Goal: Information Seeking & Learning: Understand process/instructions

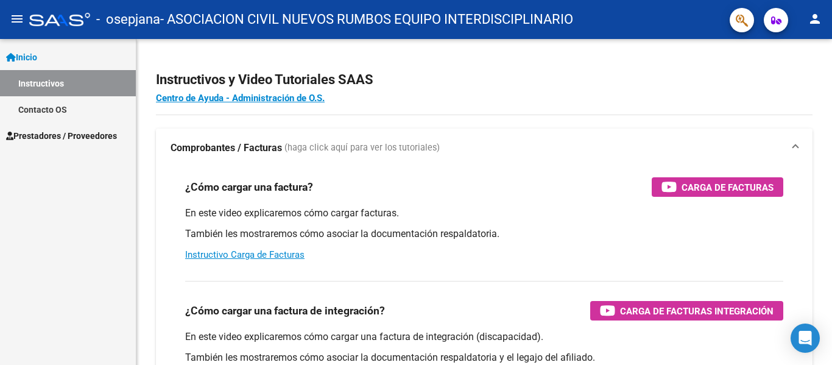
click at [94, 135] on span "Prestadores / Proveedores" at bounding box center [61, 135] width 111 height 13
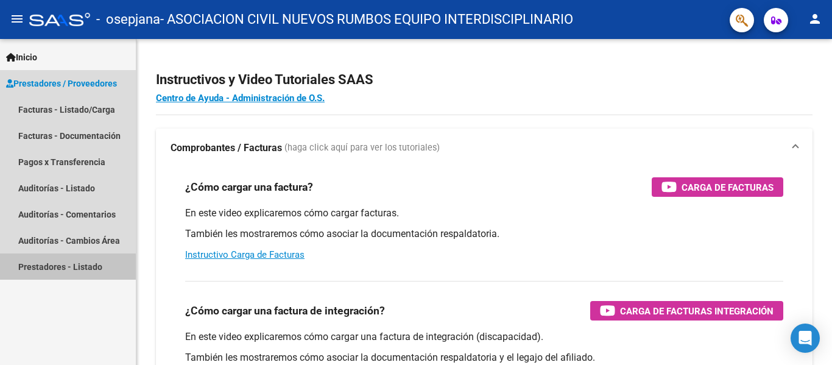
click at [60, 268] on link "Prestadores - Listado" at bounding box center [68, 267] width 136 height 26
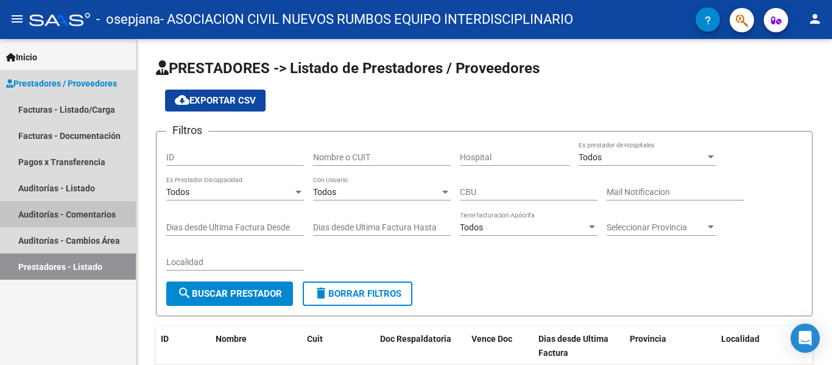
click at [87, 216] on link "Auditorías - Comentarios" at bounding box center [68, 214] width 136 height 26
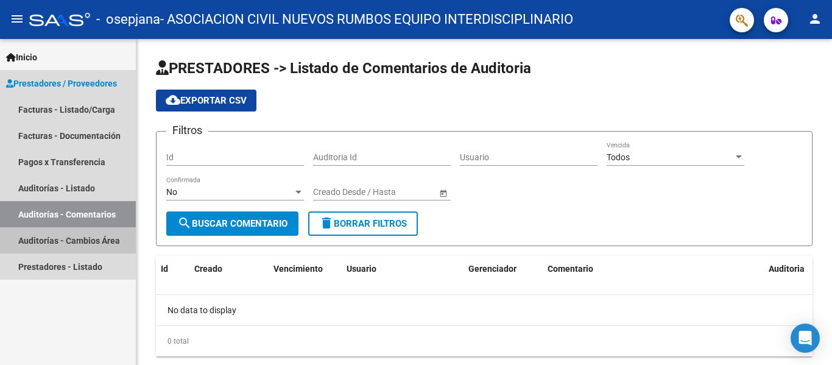
click at [73, 240] on link "Auditorías - Cambios Área" at bounding box center [68, 240] width 136 height 26
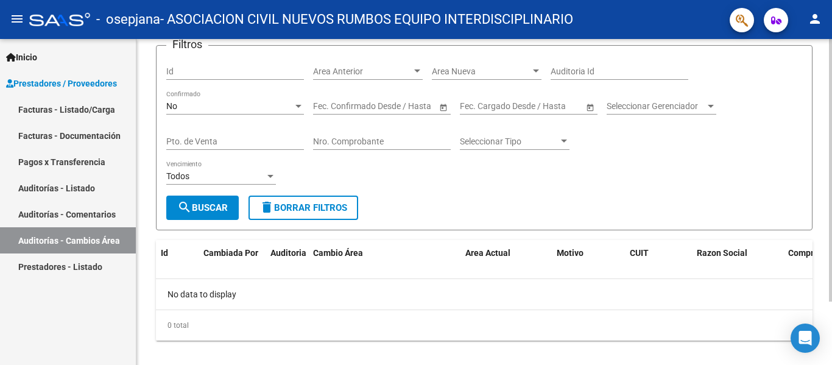
scroll to position [79, 0]
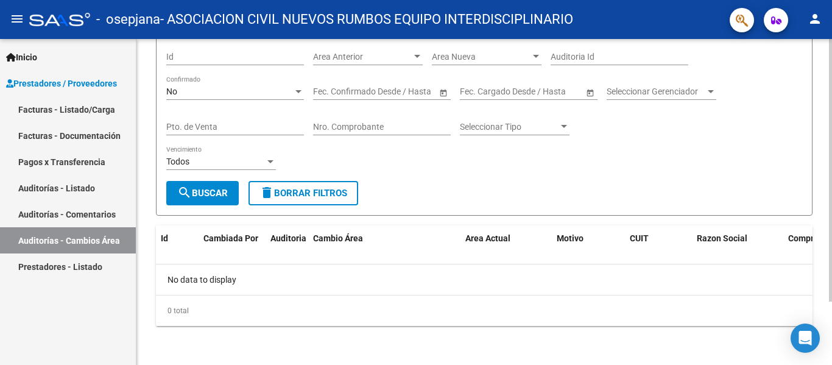
click at [832, 150] on div at bounding box center [830, 233] width 3 height 263
click at [832, 157] on div at bounding box center [830, 233] width 3 height 263
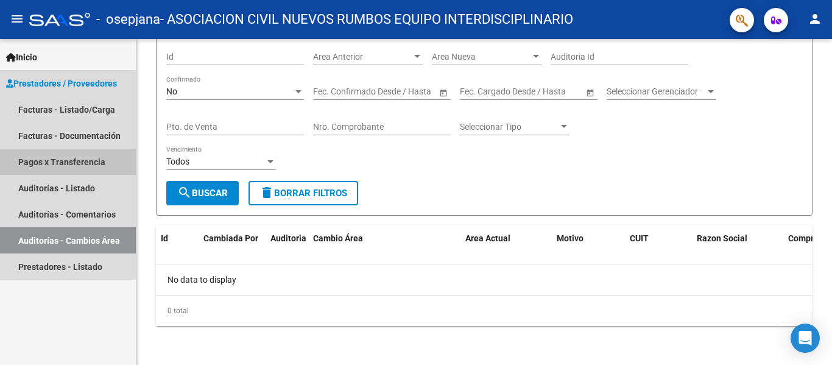
click at [75, 163] on link "Pagos x Transferencia" at bounding box center [68, 162] width 136 height 26
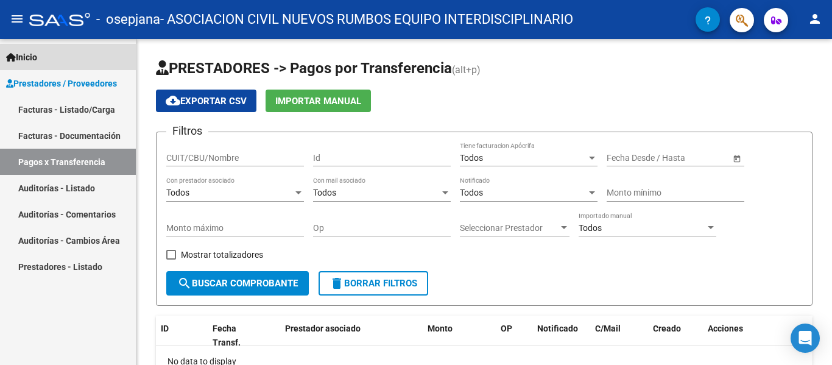
click at [10, 55] on icon at bounding box center [11, 57] width 10 height 9
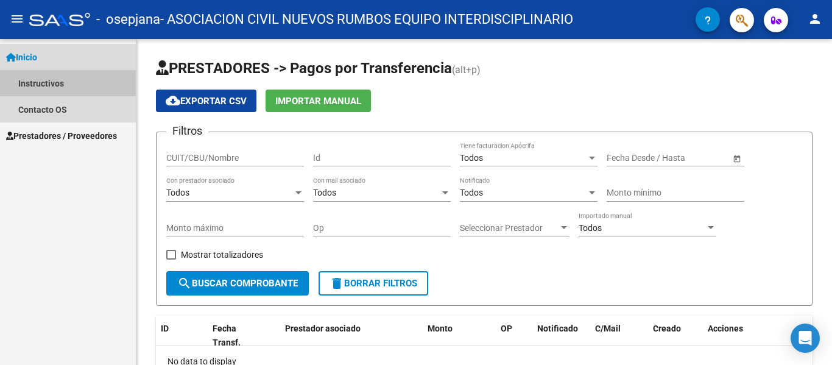
click at [51, 90] on link "Instructivos" at bounding box center [68, 83] width 136 height 26
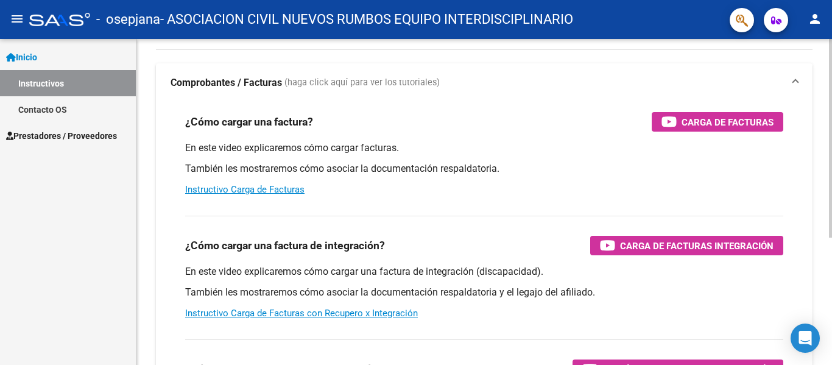
scroll to position [75, 0]
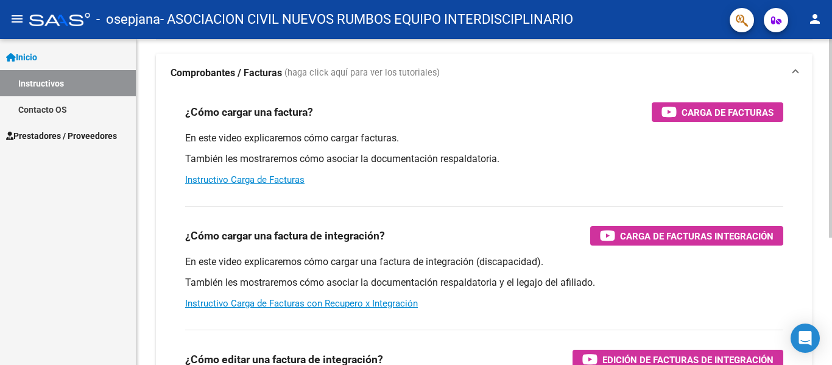
click at [832, 244] on div at bounding box center [830, 184] width 3 height 199
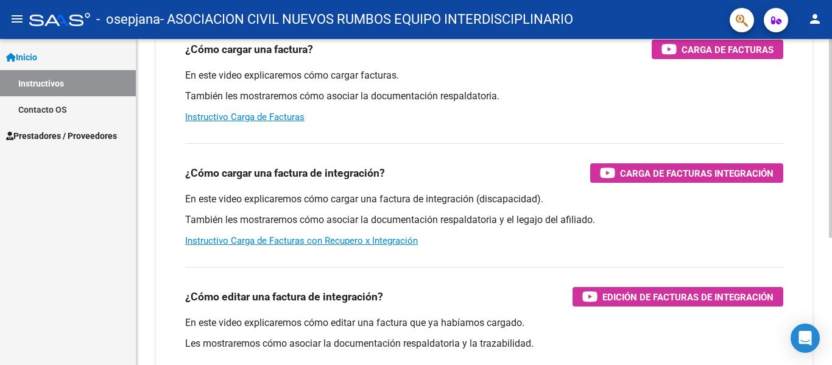
click at [832, 283] on div at bounding box center [830, 222] width 3 height 199
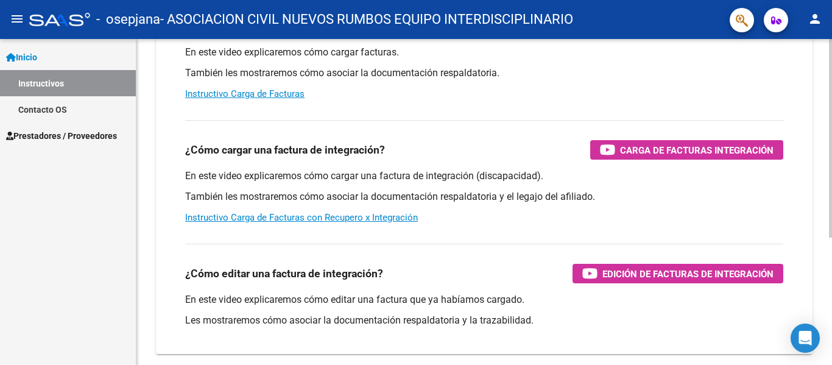
click at [831, 297] on div at bounding box center [830, 236] width 3 height 199
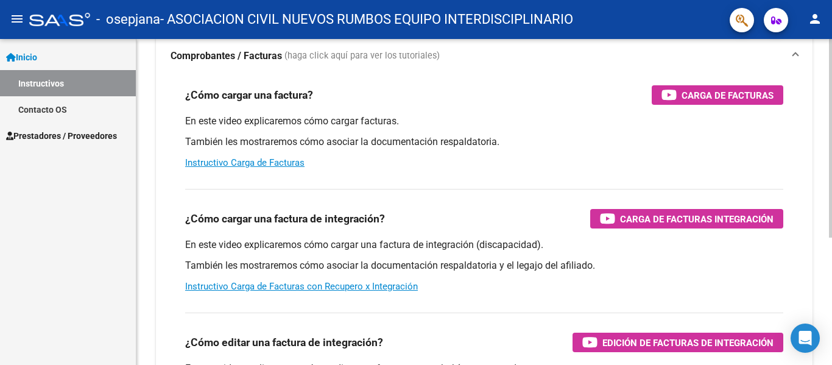
click at [829, 165] on div at bounding box center [830, 194] width 3 height 199
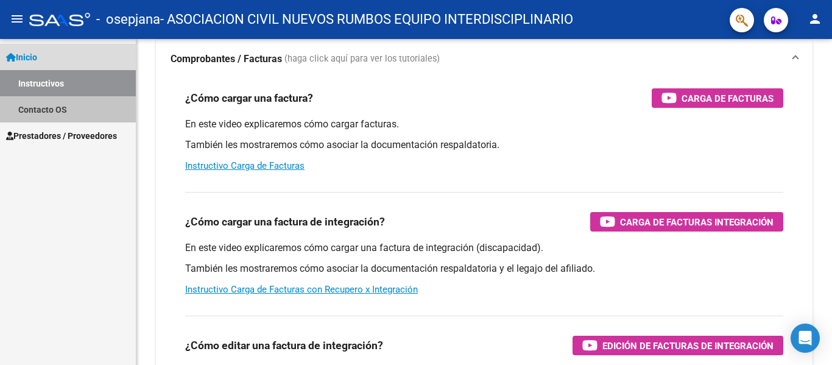
click at [48, 109] on link "Contacto OS" at bounding box center [68, 109] width 136 height 26
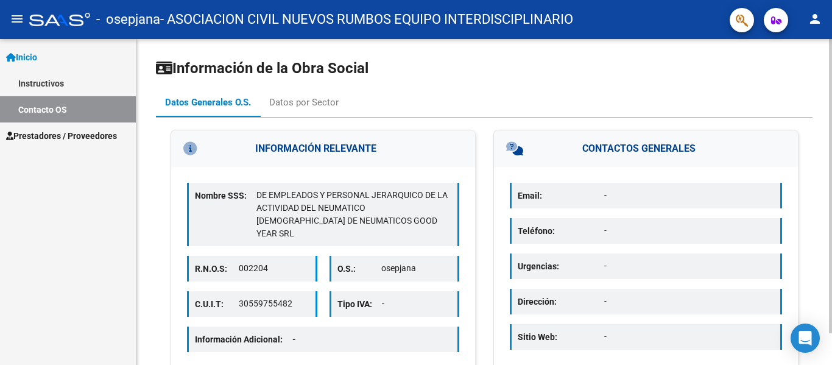
scroll to position [35, 0]
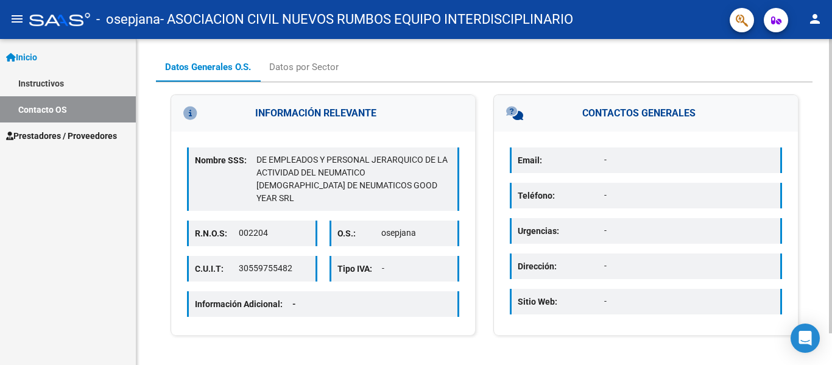
click at [832, 224] on div at bounding box center [830, 216] width 3 height 294
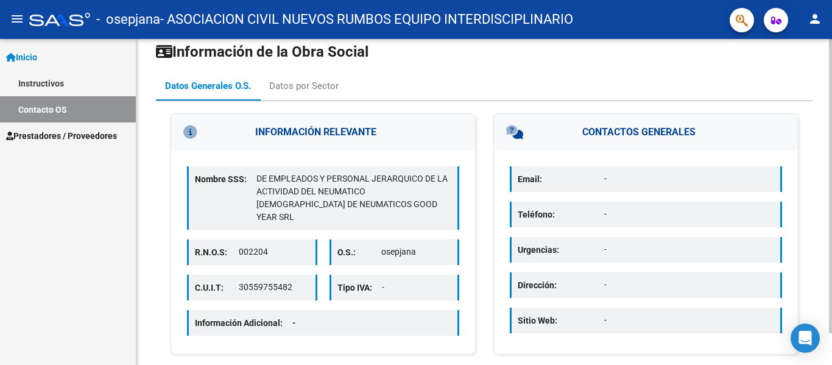
scroll to position [0, 0]
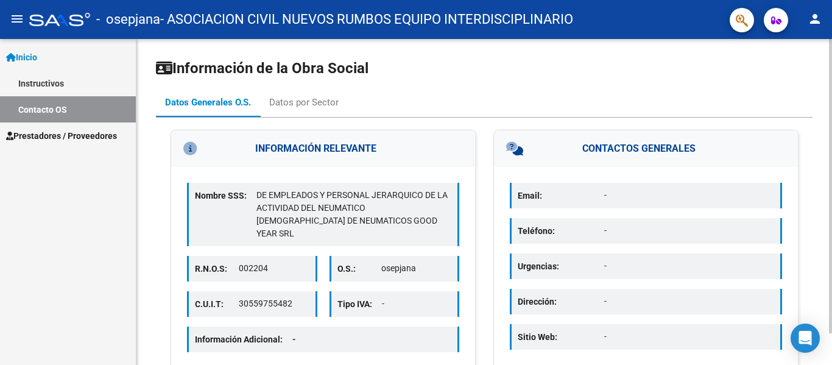
click at [831, 158] on div at bounding box center [830, 186] width 3 height 294
click at [320, 105] on div "Datos por Sector" at bounding box center [303, 102] width 69 height 13
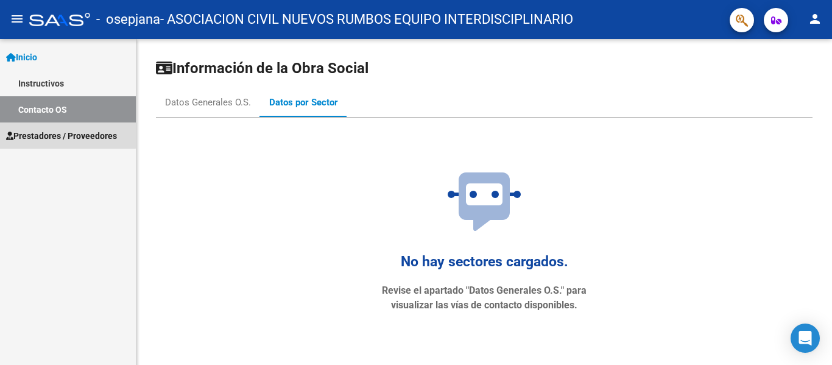
click at [46, 134] on span "Prestadores / Proveedores" at bounding box center [61, 135] width 111 height 13
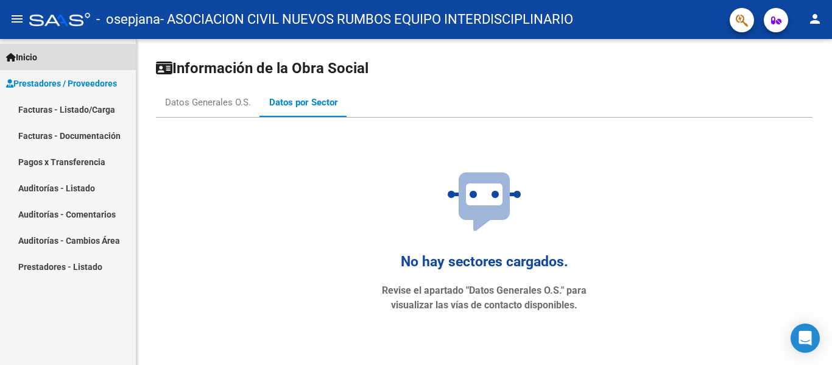
click at [27, 62] on span "Inicio" at bounding box center [21, 57] width 31 height 13
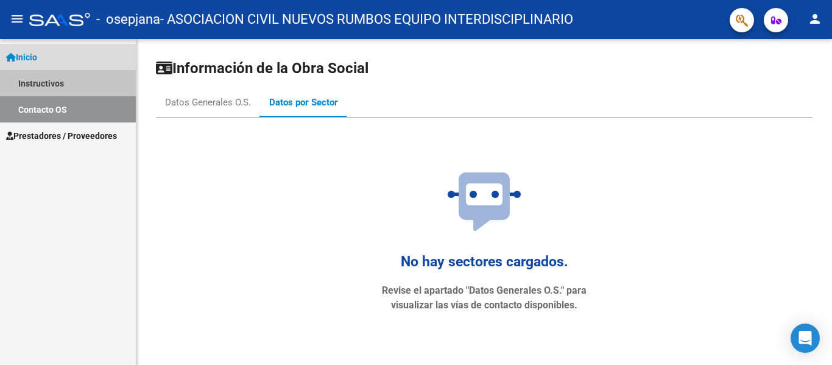
click at [36, 76] on link "Instructivos" at bounding box center [68, 83] width 136 height 26
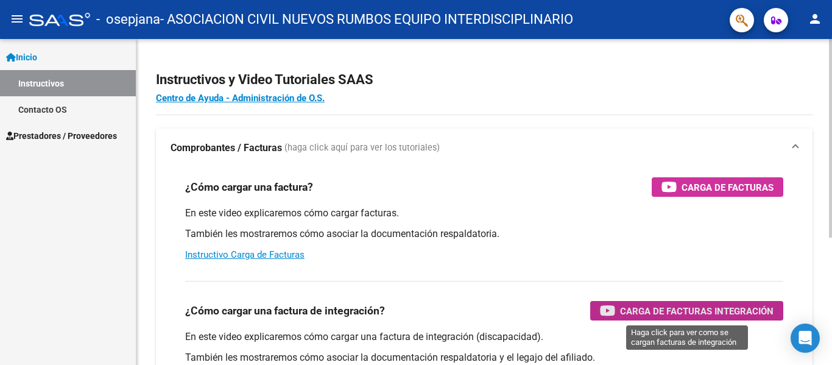
click at [644, 313] on span "Carga de Facturas Integración" at bounding box center [697, 310] width 154 height 15
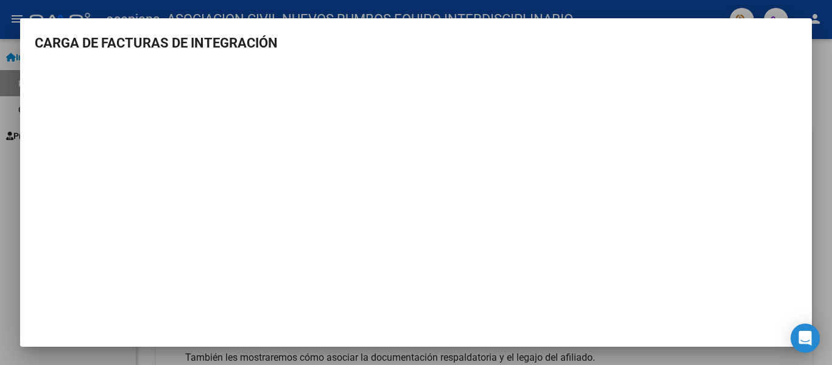
click at [831, 83] on div at bounding box center [416, 182] width 832 height 365
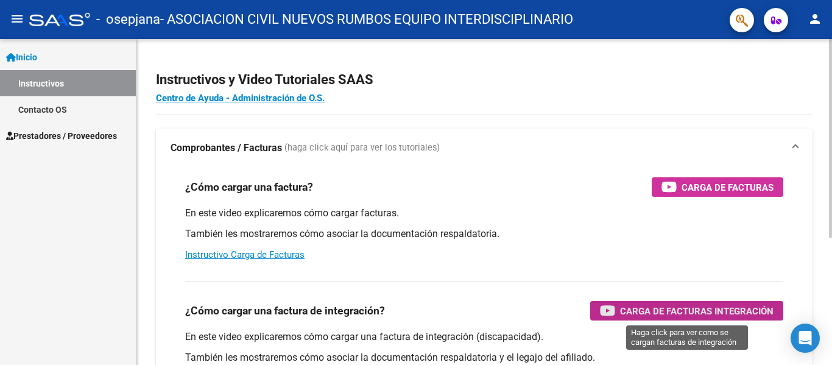
click at [634, 310] on span "Carga de Facturas Integración" at bounding box center [697, 310] width 154 height 15
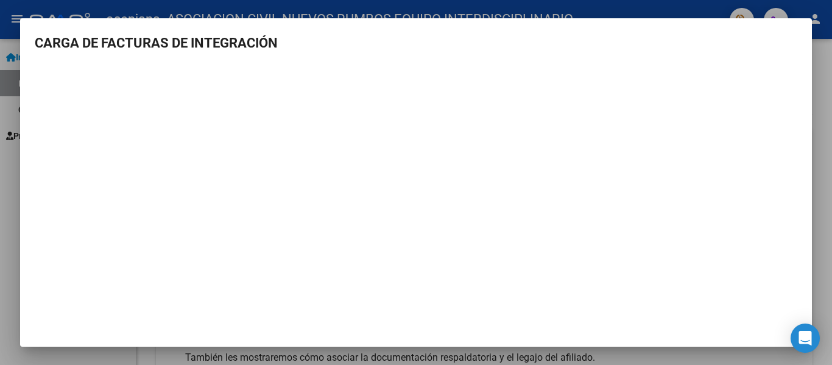
click at [794, 76] on mat-dialog-content "CARGA DE FACTURAS DE INTEGRACIÓN" at bounding box center [416, 187] width 792 height 308
